Goal: Find contact information

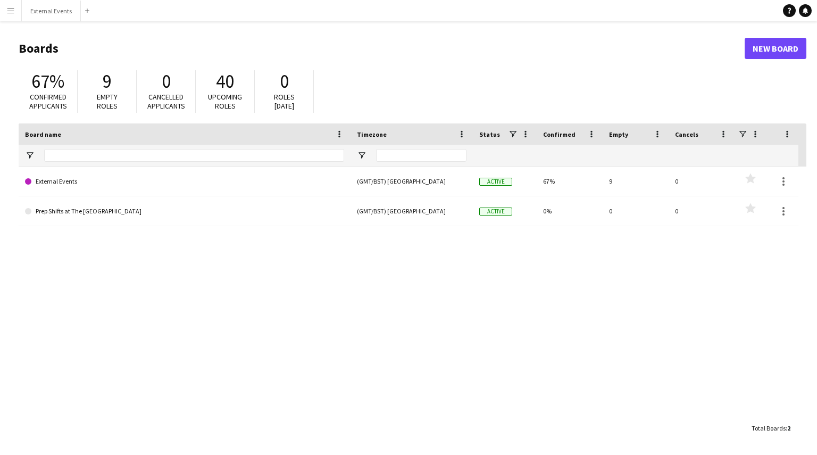
click at [11, 9] on app-icon "Menu" at bounding box center [10, 10] width 9 height 9
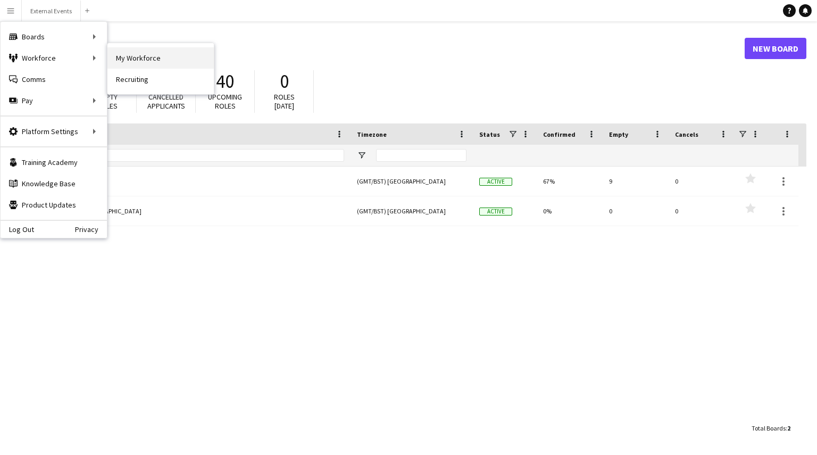
click at [133, 58] on link "My Workforce" at bounding box center [160, 57] width 106 height 21
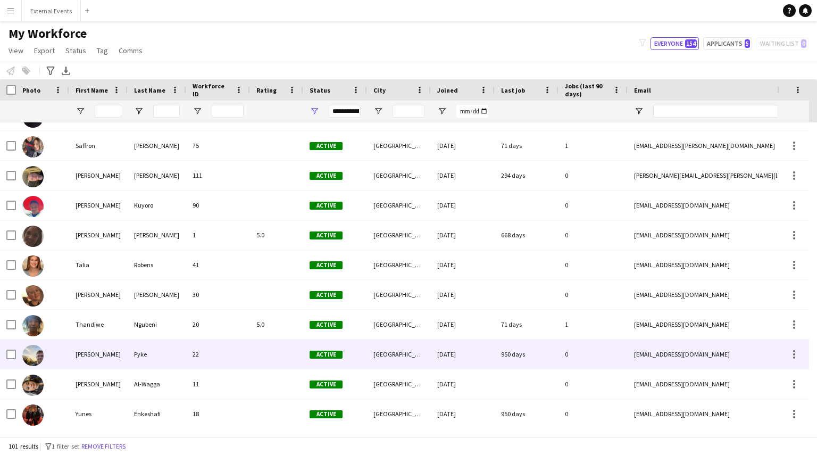
scroll to position [2702, 0]
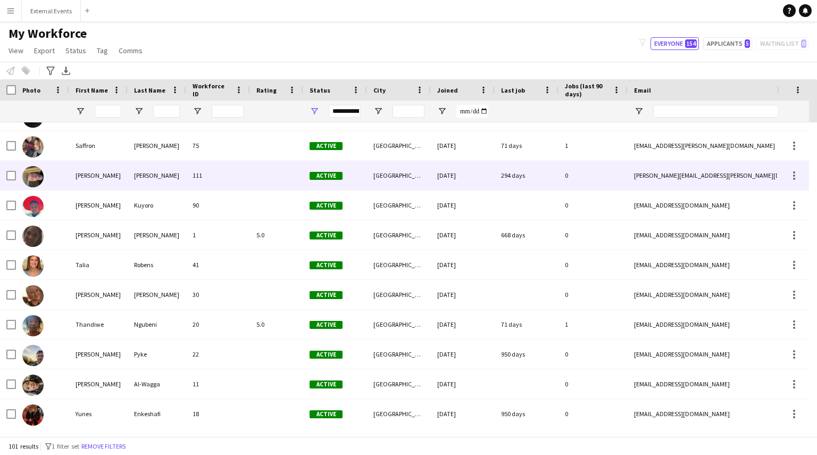
click at [94, 163] on div "[PERSON_NAME]" at bounding box center [98, 175] width 58 height 29
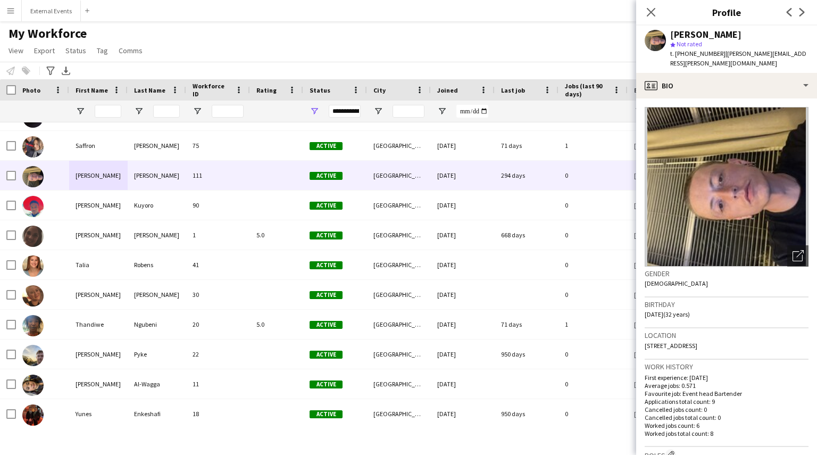
click at [754, 54] on span "| [PERSON_NAME][EMAIL_ADDRESS][PERSON_NAME][DOMAIN_NAME]" at bounding box center [738, 58] width 136 height 18
drag, startPoint x: 721, startPoint y: 52, endPoint x: 789, endPoint y: 54, distance: 67.6
click at [789, 54] on div "[PERSON_NAME] star Not rated t. [PHONE_NUMBER] | [PERSON_NAME][EMAIL_ADDRESS][P…" at bounding box center [726, 49] width 181 height 47
copy span "[PERSON_NAME][EMAIL_ADDRESS][PERSON_NAME][DOMAIN_NAME]"
